Goal: Information Seeking & Learning: Learn about a topic

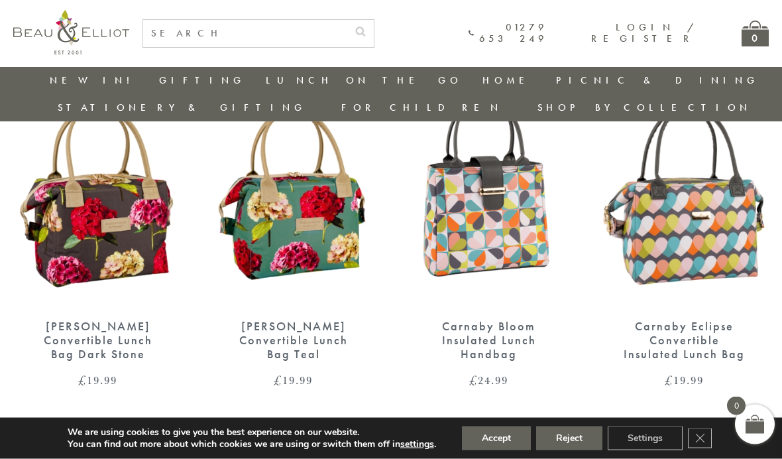
scroll to position [525, 0]
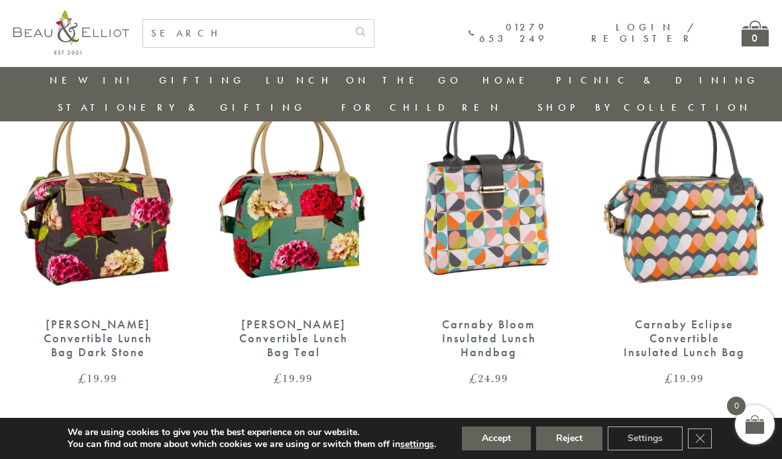
click at [109, 317] on div "[PERSON_NAME] Convertible Lunch Bag Dark Stone" at bounding box center [97, 337] width 123 height 41
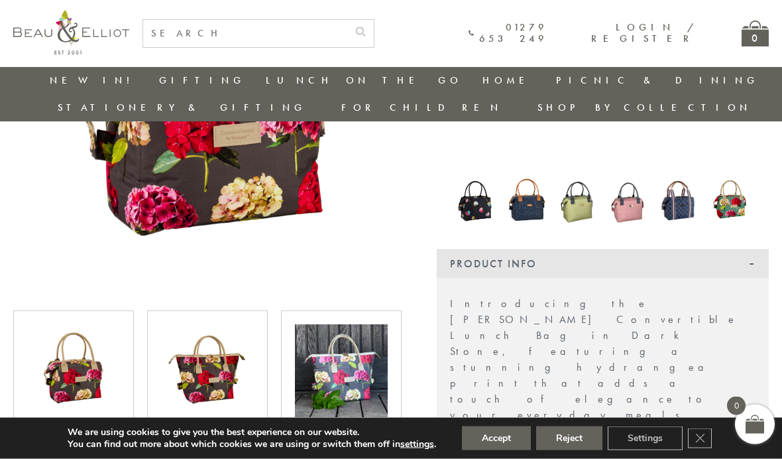
scroll to position [262, 0]
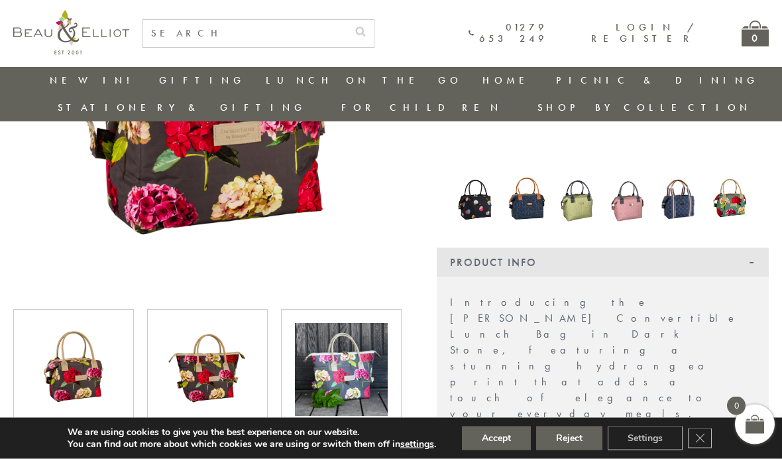
click at [190, 347] on img at bounding box center [207, 369] width 93 height 93
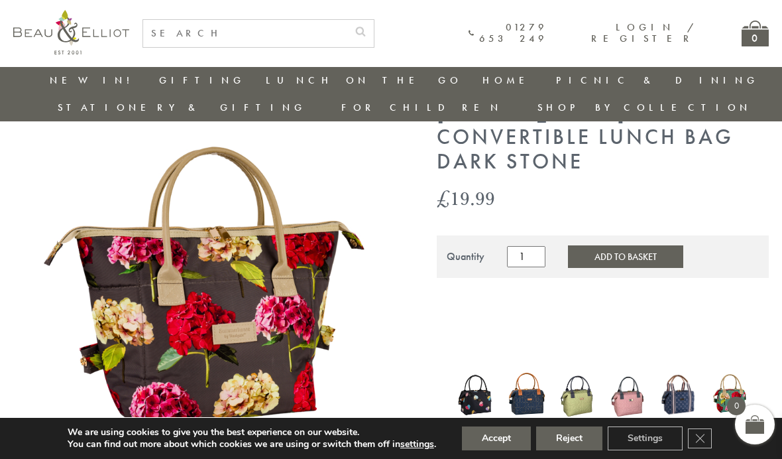
scroll to position [69, 0]
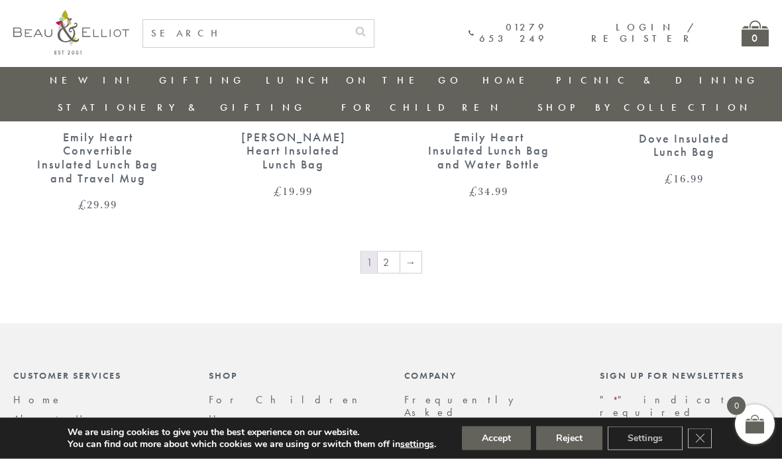
scroll to position [2144, 0]
click at [417, 251] on link "→" at bounding box center [410, 261] width 21 height 21
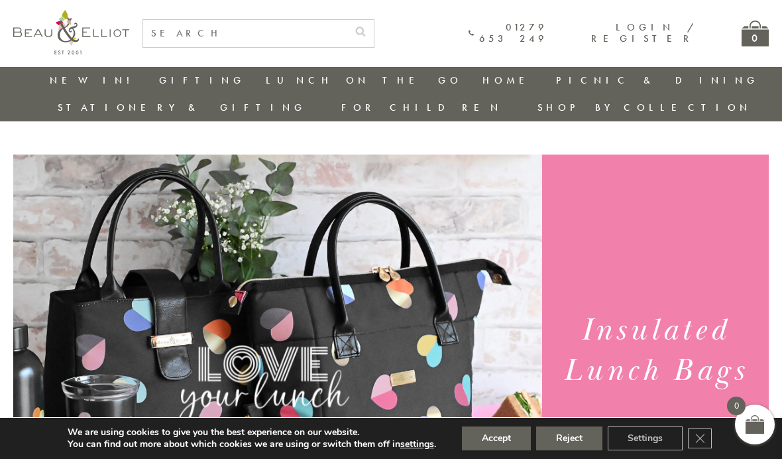
scroll to position [2198, 0]
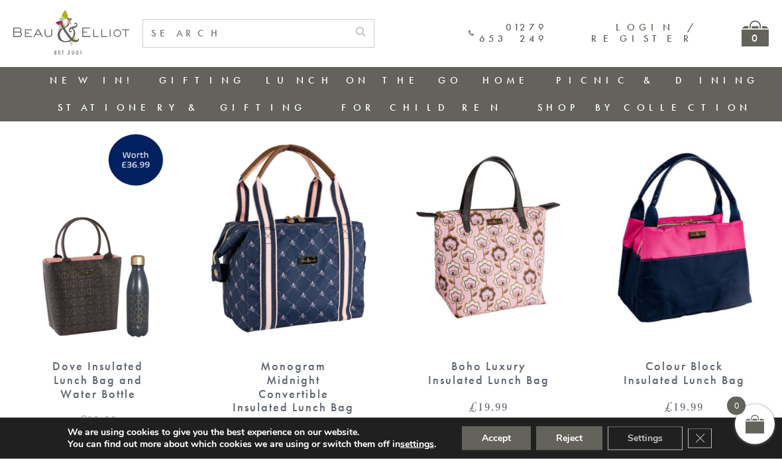
scroll to position [478, 0]
